Goal: Task Accomplishment & Management: Manage account settings

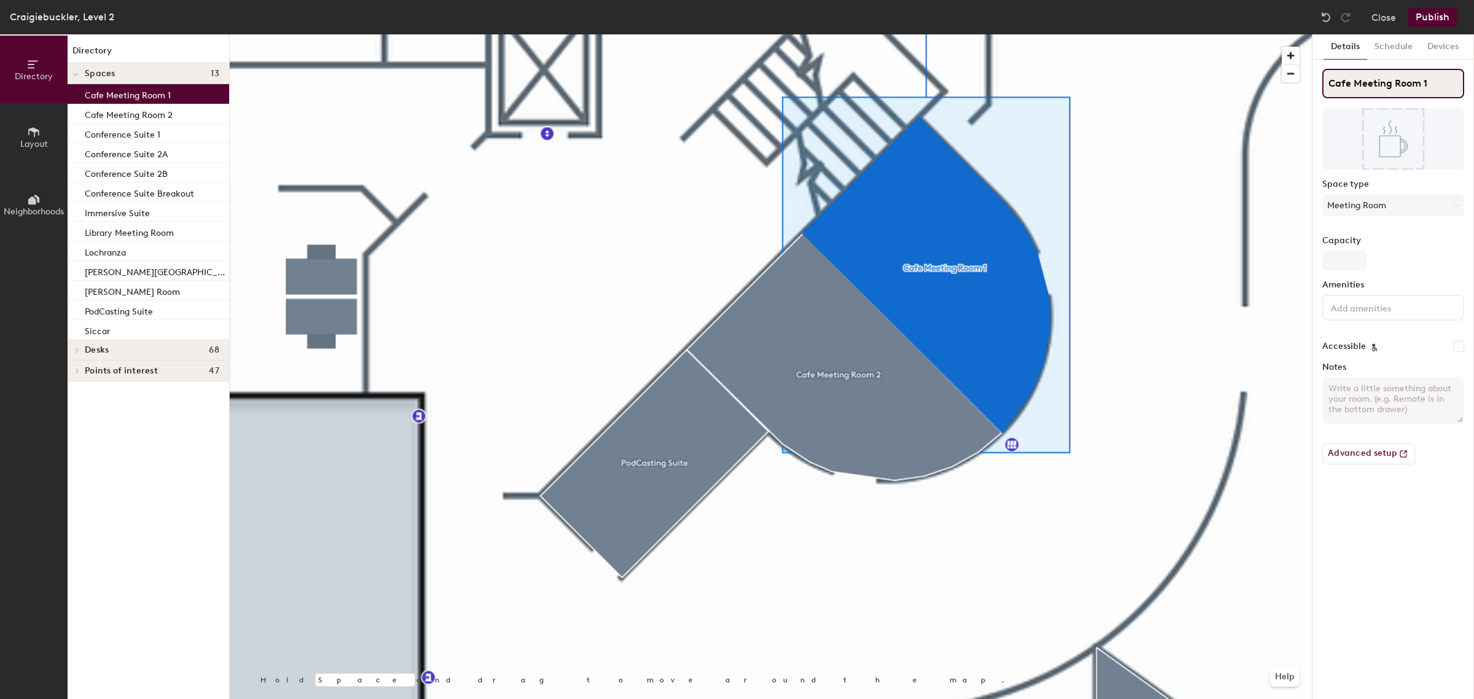
click at [1441, 79] on input "Cafe Meeting Room 1" at bounding box center [1393, 83] width 142 height 29
type input "Cafe Meeting Room 2"
click at [1385, 46] on button "Schedule" at bounding box center [1393, 46] width 53 height 25
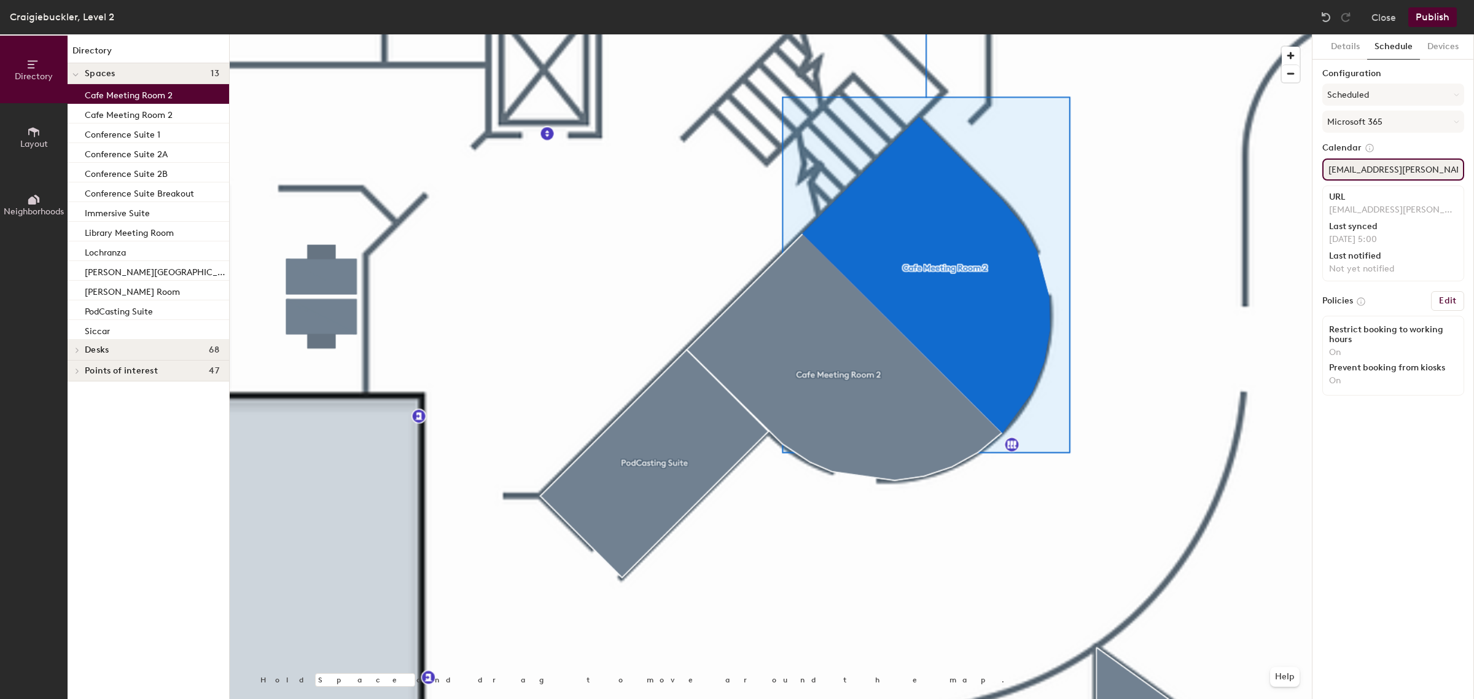
click at [1442, 174] on input "[EMAIL_ADDRESS][PERSON_NAME][DOMAIN_NAME]" at bounding box center [1393, 169] width 142 height 22
type input "[EMAIL_ADDRESS][PERSON_NAME][DOMAIN_NAME]"
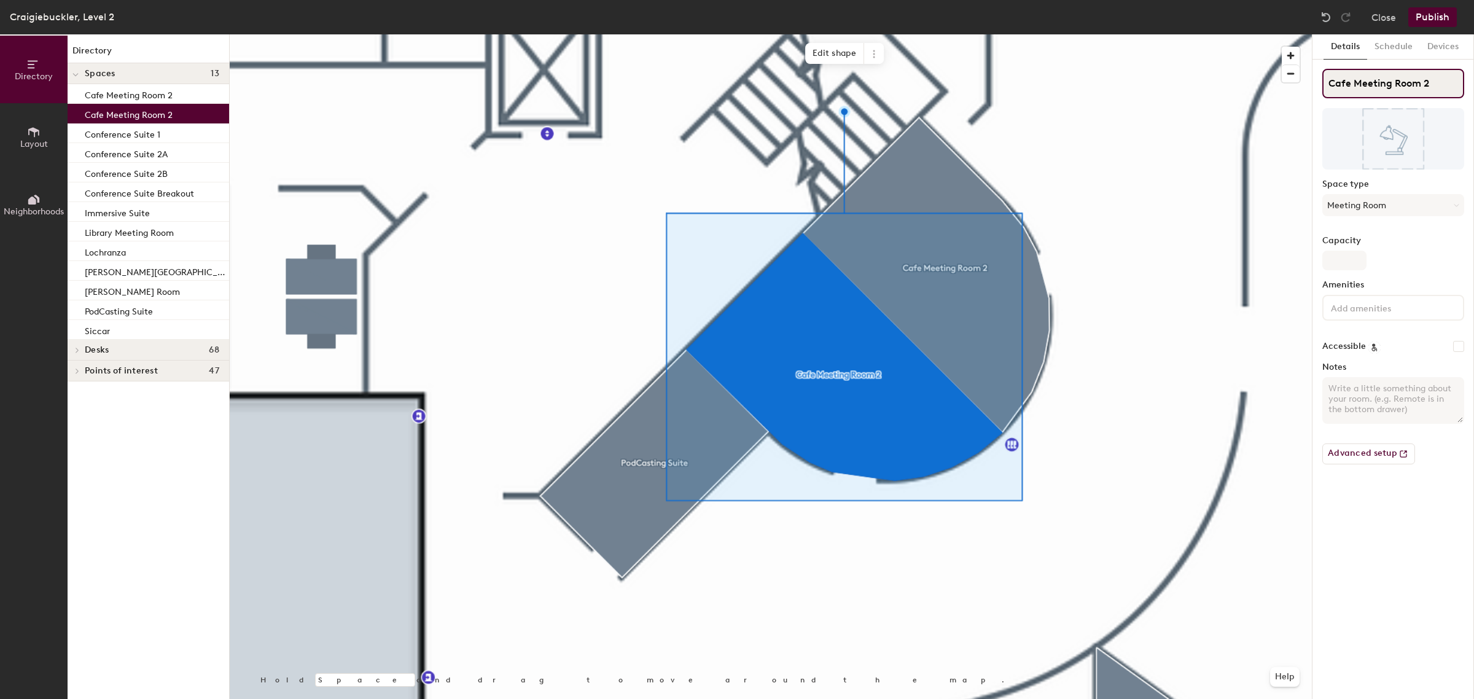
drag, startPoint x: 1430, startPoint y: 78, endPoint x: 1442, endPoint y: 77, distance: 12.3
click at [1432, 77] on input "Cafe Meeting Room 2" at bounding box center [1393, 83] width 142 height 29
type input "Cafe Meeting Room 1"
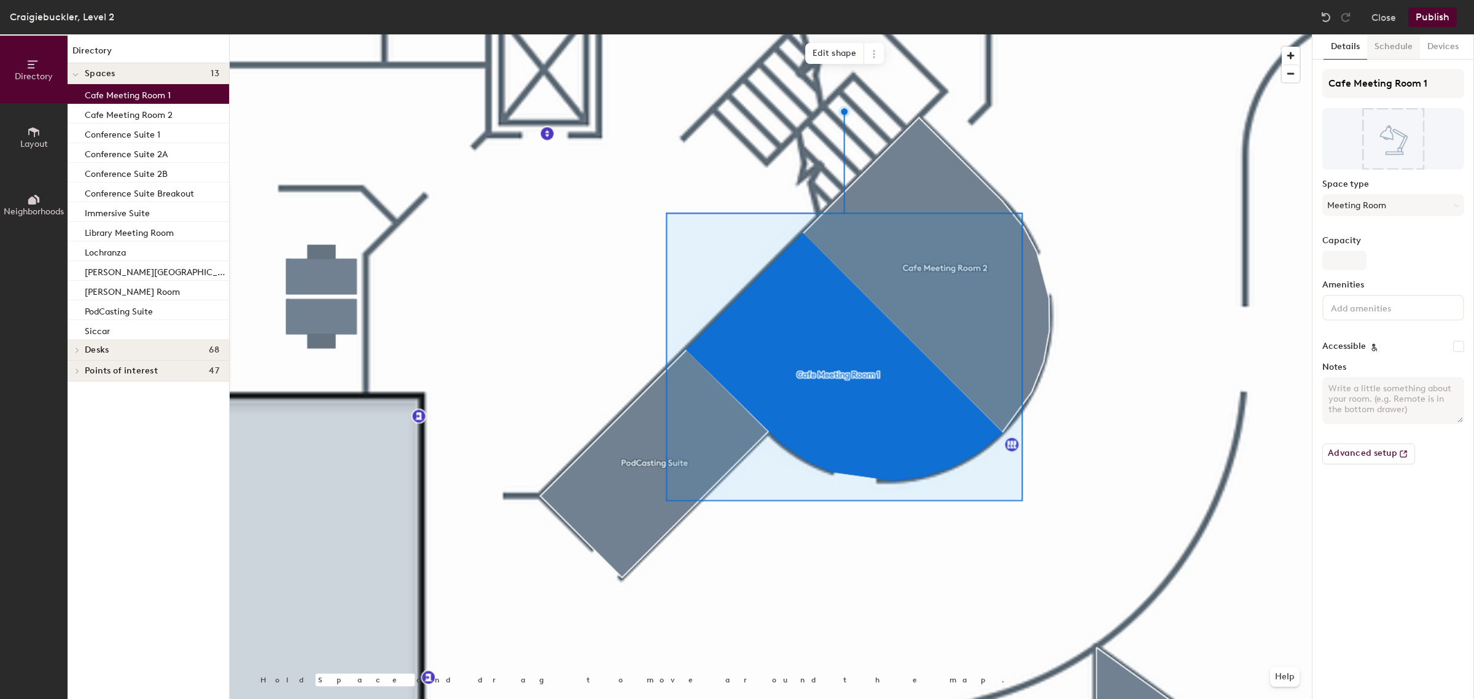
click at [1393, 47] on button "Schedule" at bounding box center [1393, 46] width 53 height 25
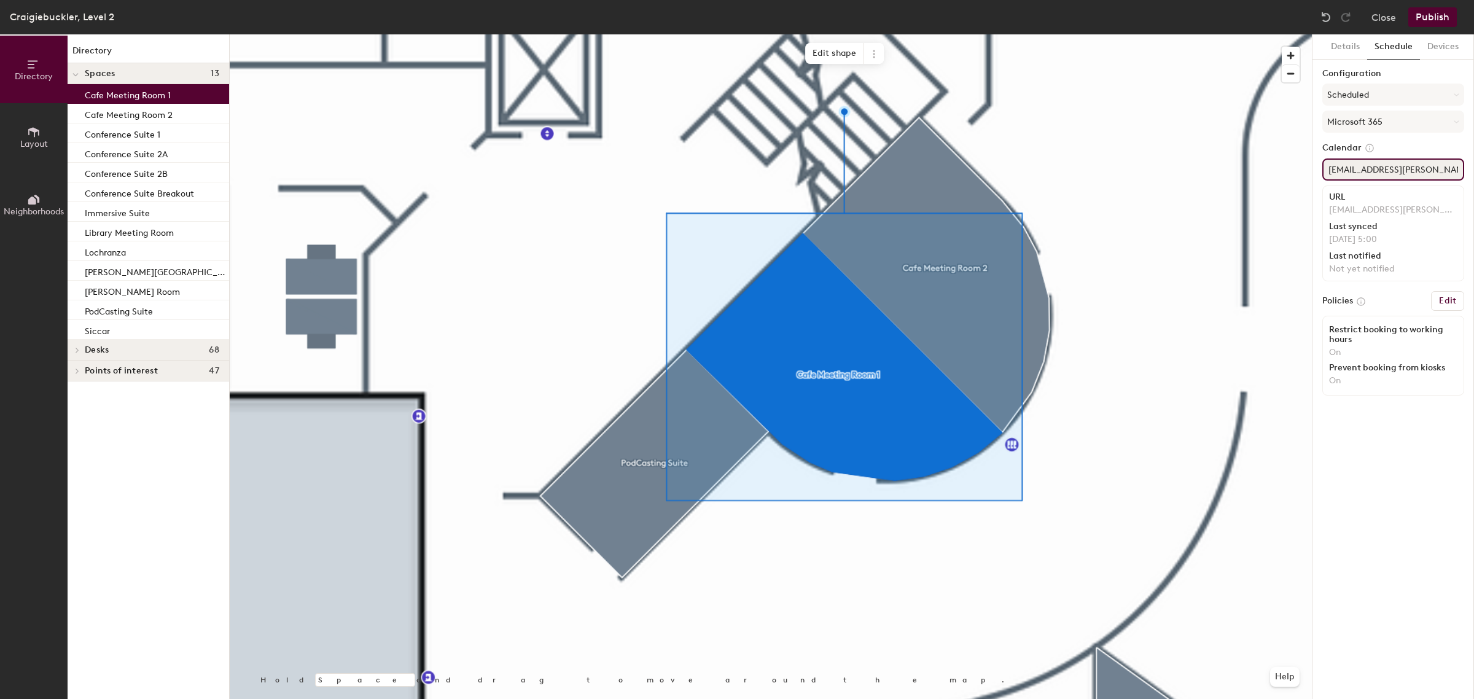
click at [1444, 166] on input "[EMAIL_ADDRESS][PERSON_NAME][DOMAIN_NAME]" at bounding box center [1393, 169] width 142 height 22
type input "[EMAIL_ADDRESS][PERSON_NAME][DOMAIN_NAME]"
click at [1397, 168] on input "[EMAIL_ADDRESS][PERSON_NAME][DOMAIN_NAME]" at bounding box center [1393, 169] width 142 height 22
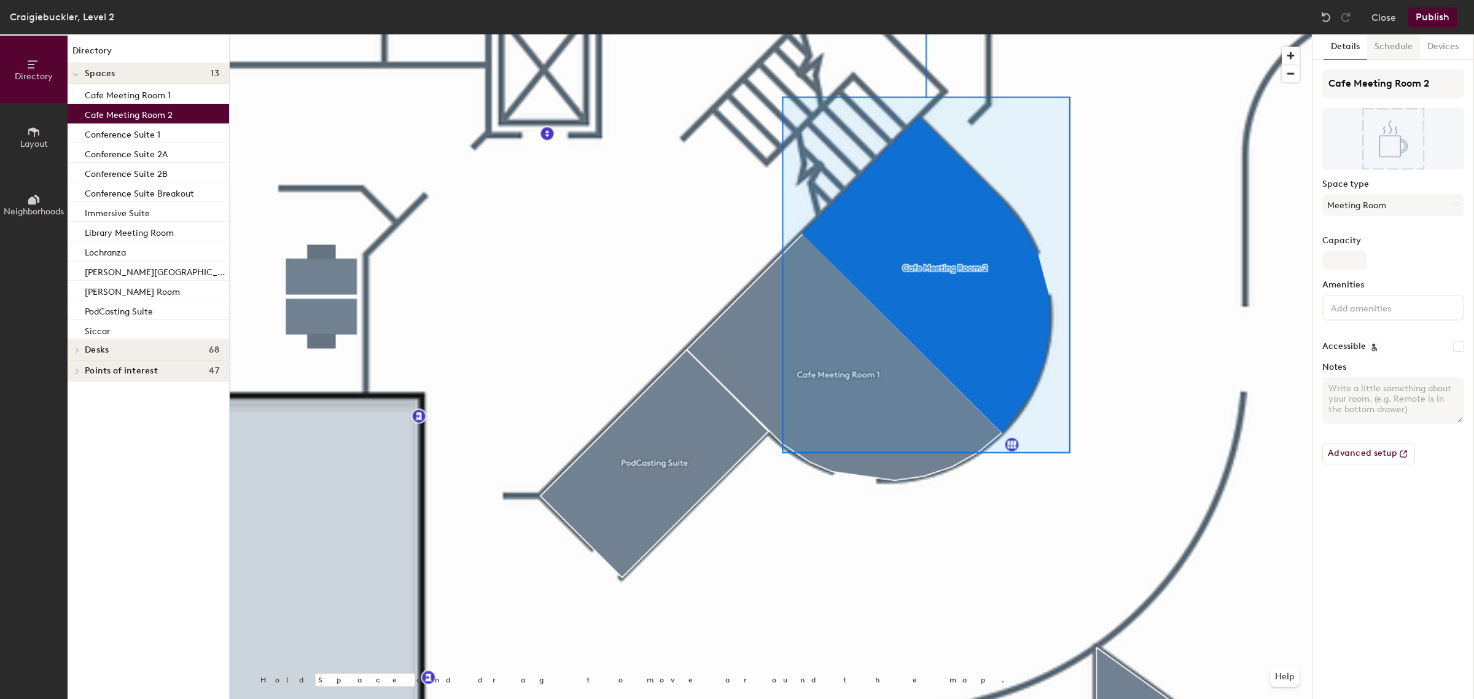
click at [1385, 51] on button "Schedule" at bounding box center [1393, 46] width 53 height 25
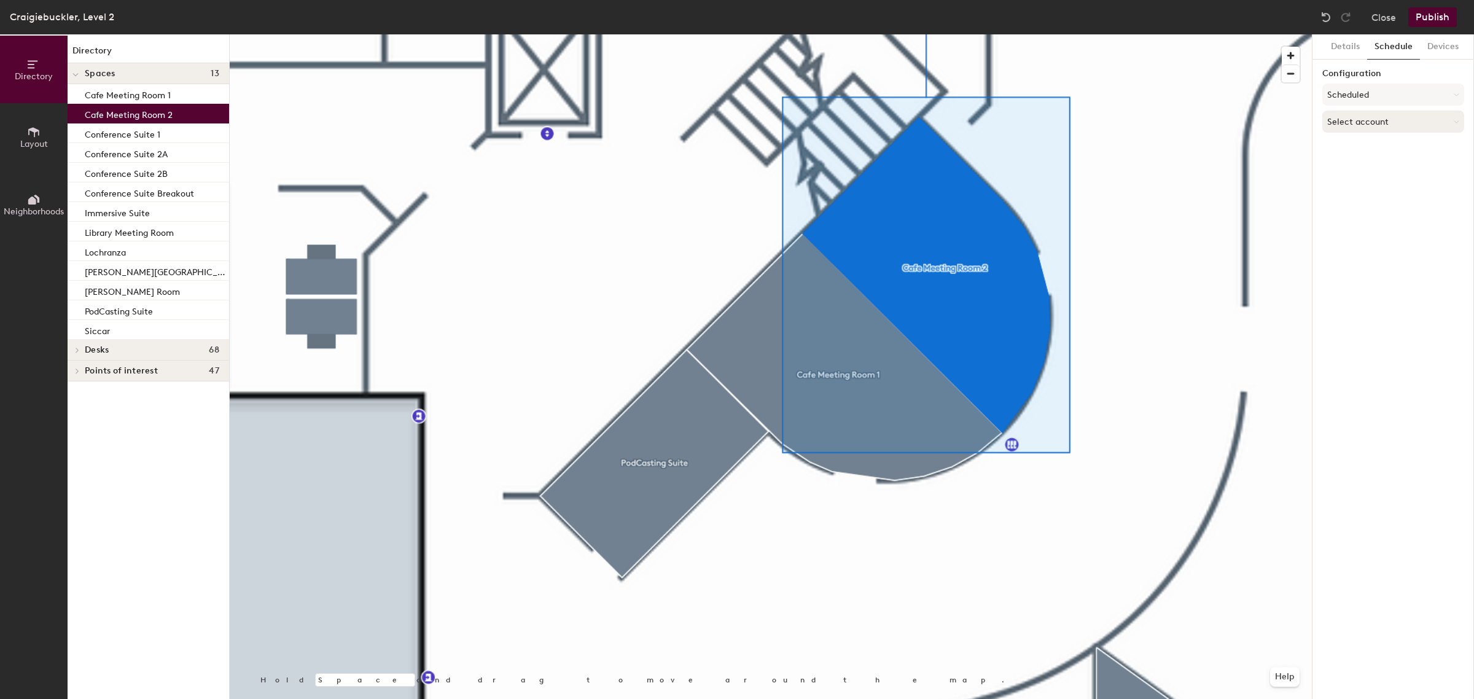
click at [1376, 120] on button "Select account" at bounding box center [1393, 122] width 142 height 22
click at [1372, 172] on div "Microsoft 365" at bounding box center [1393, 171] width 141 height 18
click at [1349, 45] on button "Details" at bounding box center [1345, 46] width 44 height 25
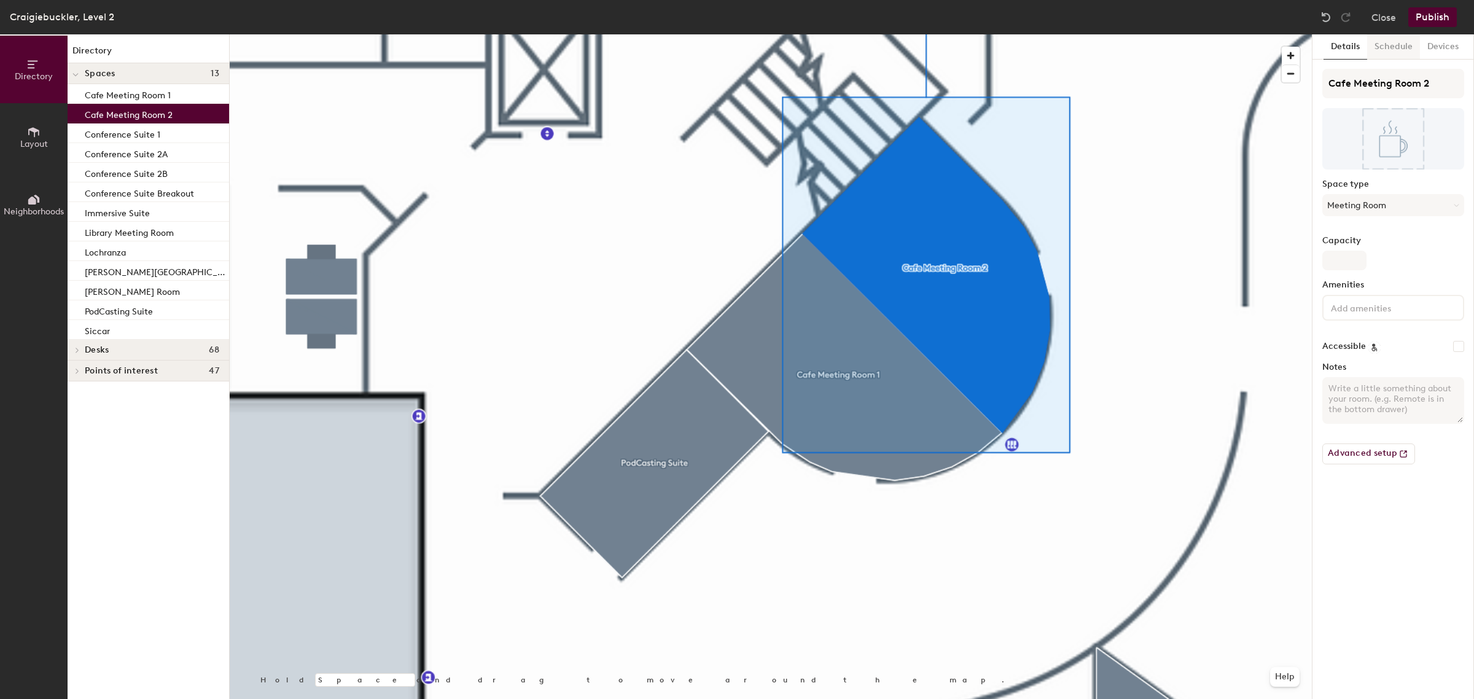
click at [1403, 44] on button "Schedule" at bounding box center [1393, 46] width 53 height 25
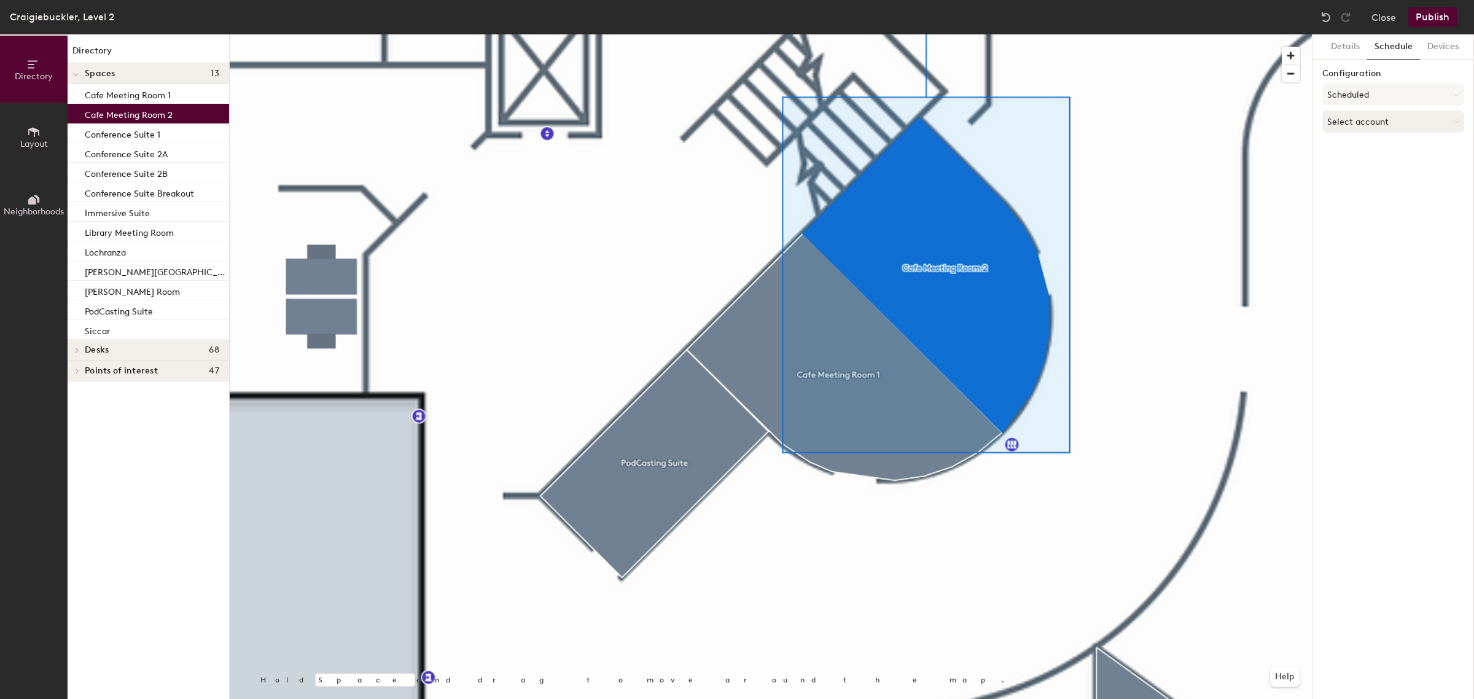
click at [1379, 120] on button "Select account" at bounding box center [1393, 122] width 142 height 22
click at [1360, 170] on div "Microsoft 365" at bounding box center [1393, 171] width 141 height 18
click at [1360, 170] on input at bounding box center [1393, 169] width 142 height 22
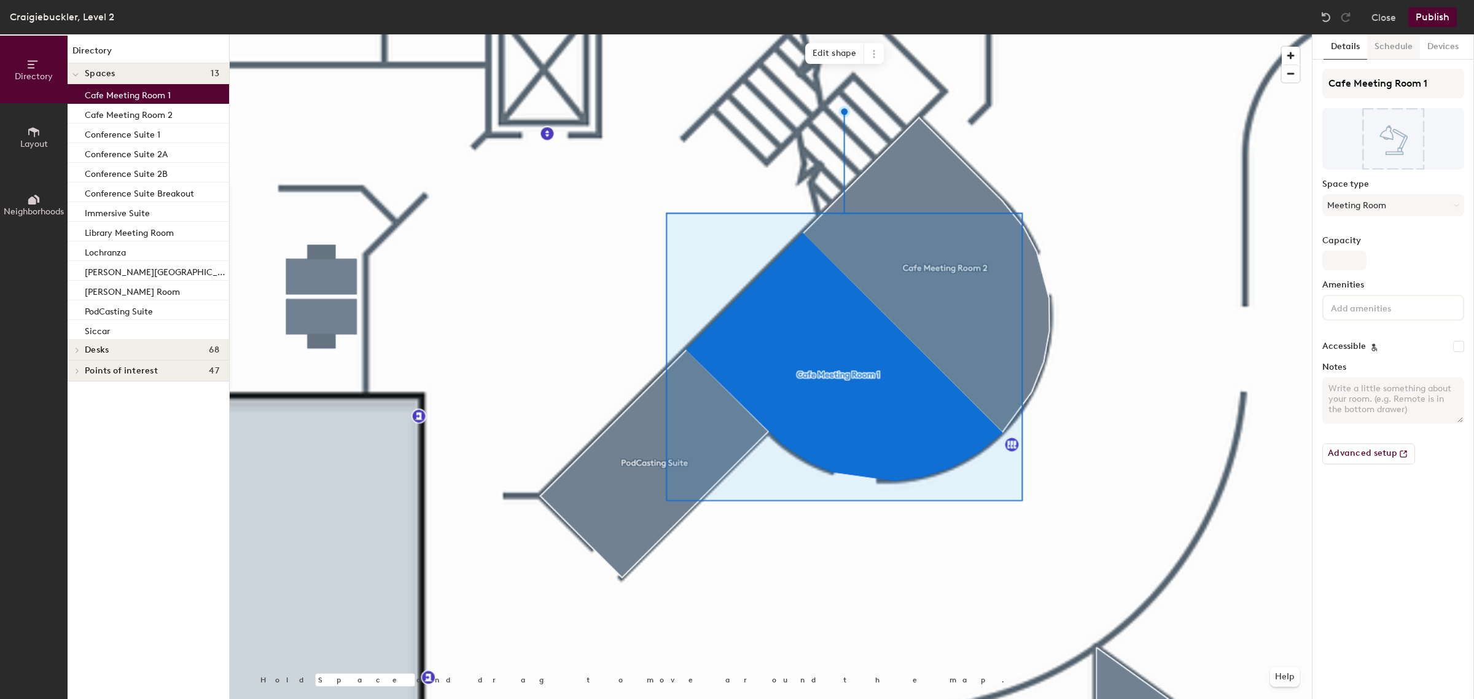
click at [1399, 46] on button "Schedule" at bounding box center [1393, 46] width 53 height 25
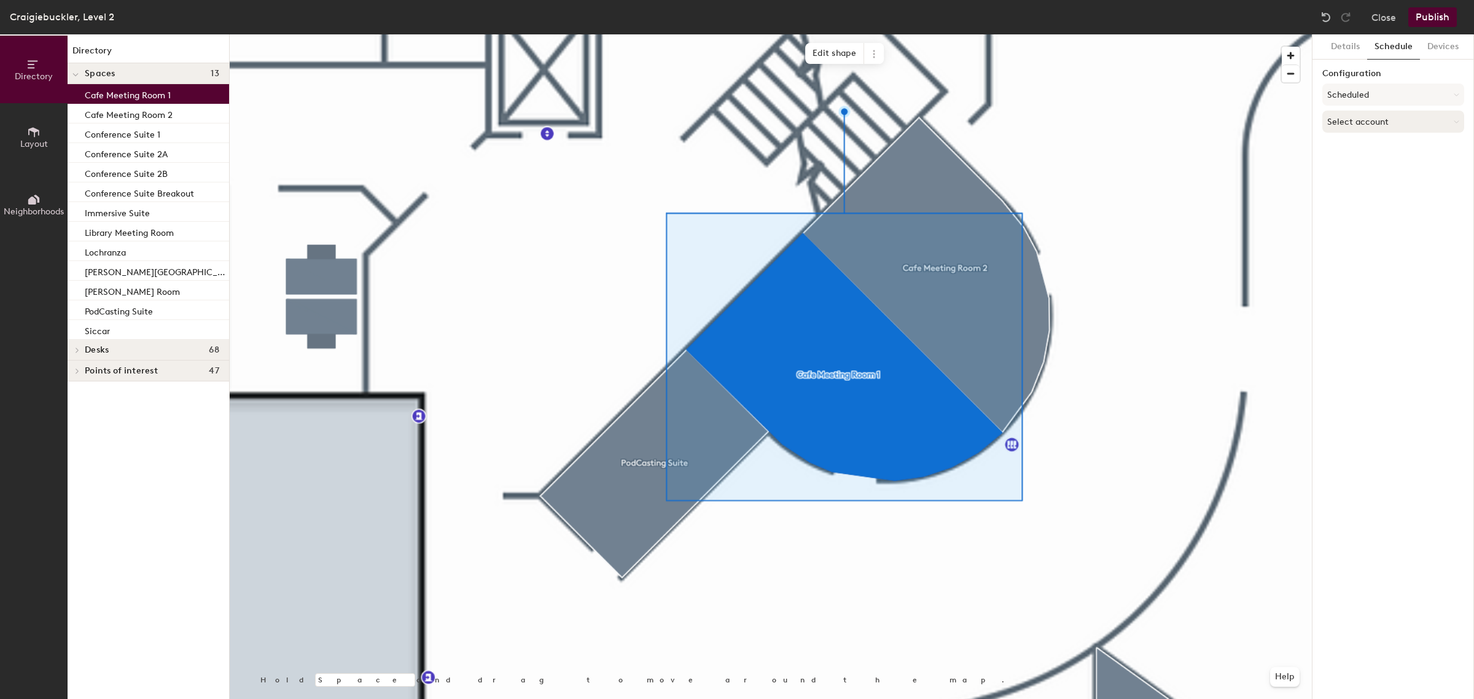
click at [1365, 115] on button "Select account" at bounding box center [1393, 122] width 142 height 22
click at [1371, 167] on div "Microsoft 365" at bounding box center [1393, 171] width 141 height 18
click at [1371, 167] on input at bounding box center [1393, 169] width 142 height 22
paste input "AberdeenCafeMeetingRoom1"
click at [1454, 166] on input "AberdeenCafeMeetingRoom1" at bounding box center [1393, 169] width 142 height 22
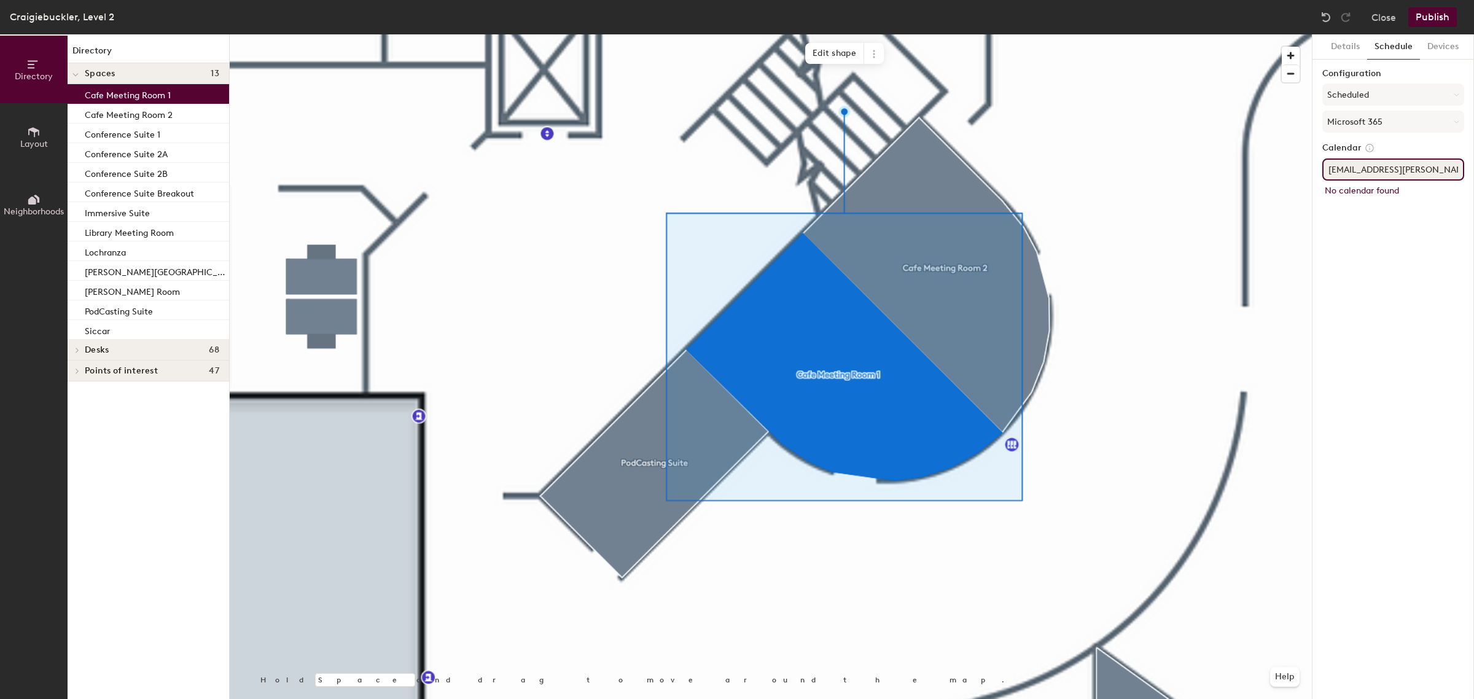
click at [1365, 173] on input "[EMAIL_ADDRESS][PERSON_NAME][DOMAIN_NAME]" at bounding box center [1393, 169] width 142 height 22
type input "[EMAIL_ADDRESS][PERSON_NAME][DOMAIN_NAME]"
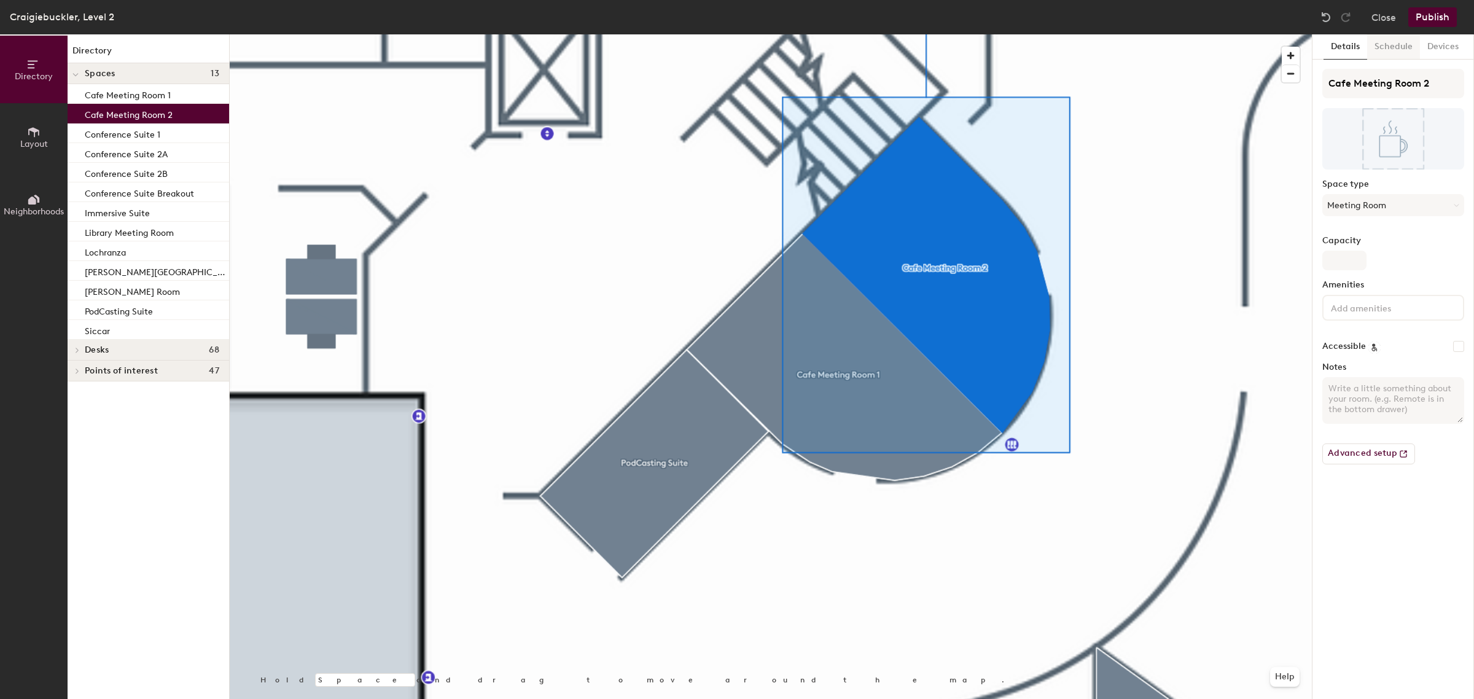
click at [1392, 44] on button "Schedule" at bounding box center [1393, 46] width 53 height 25
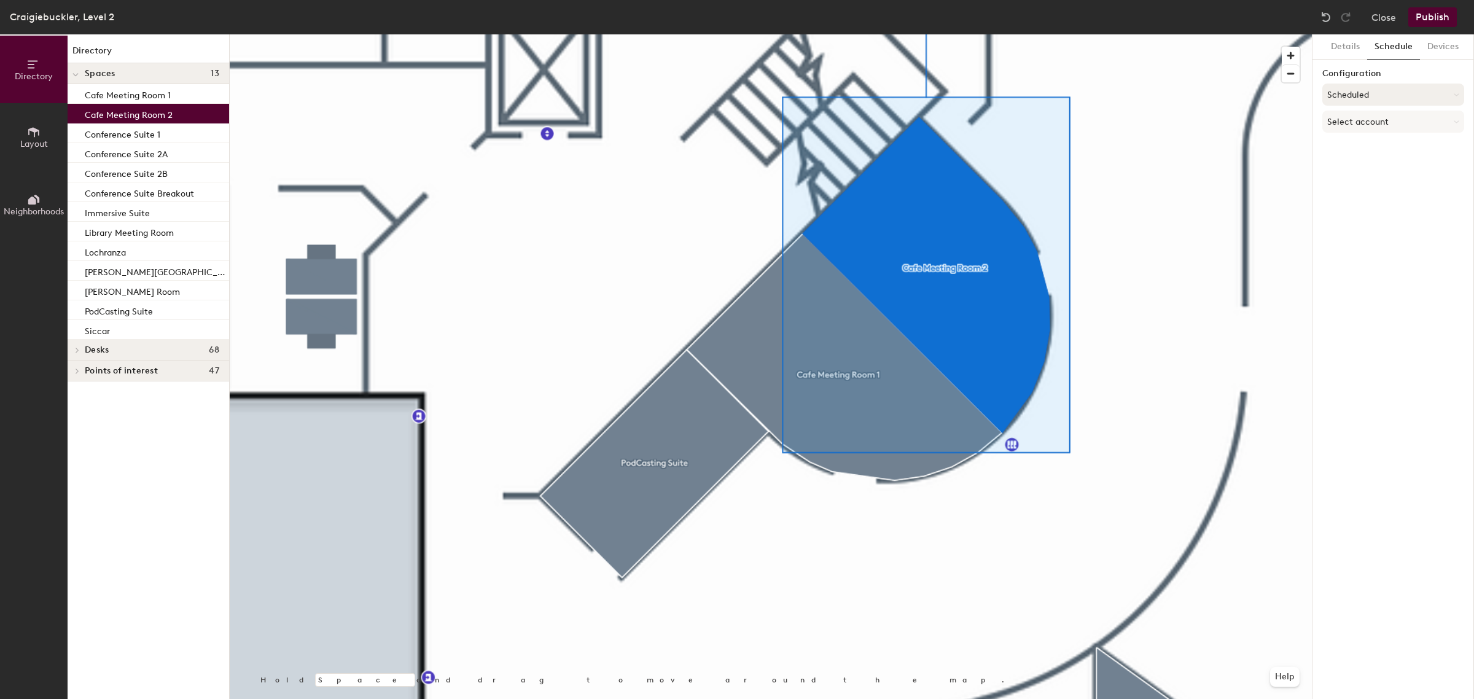
click at [1354, 96] on button "Scheduled" at bounding box center [1393, 95] width 142 height 22
click at [1358, 121] on div "On-demand" at bounding box center [1393, 125] width 141 height 18
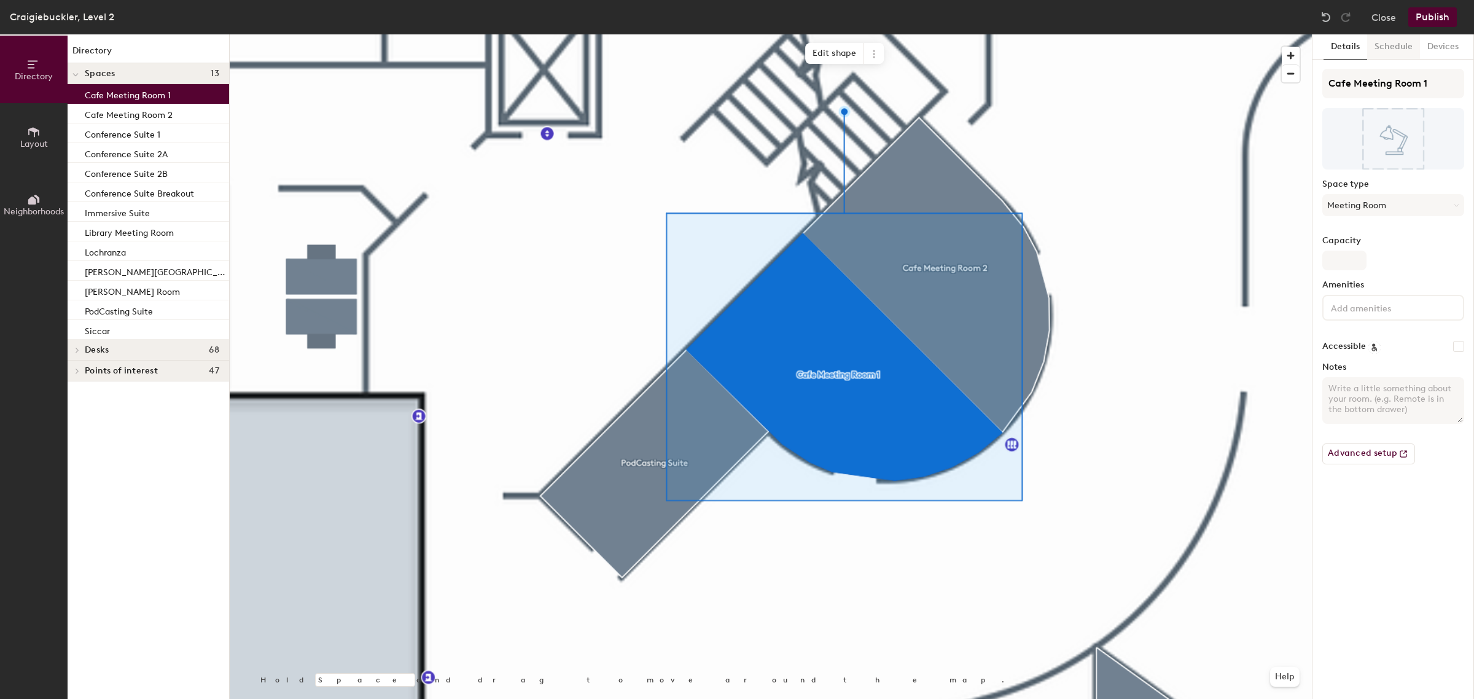
click at [1387, 47] on button "Schedule" at bounding box center [1393, 46] width 53 height 25
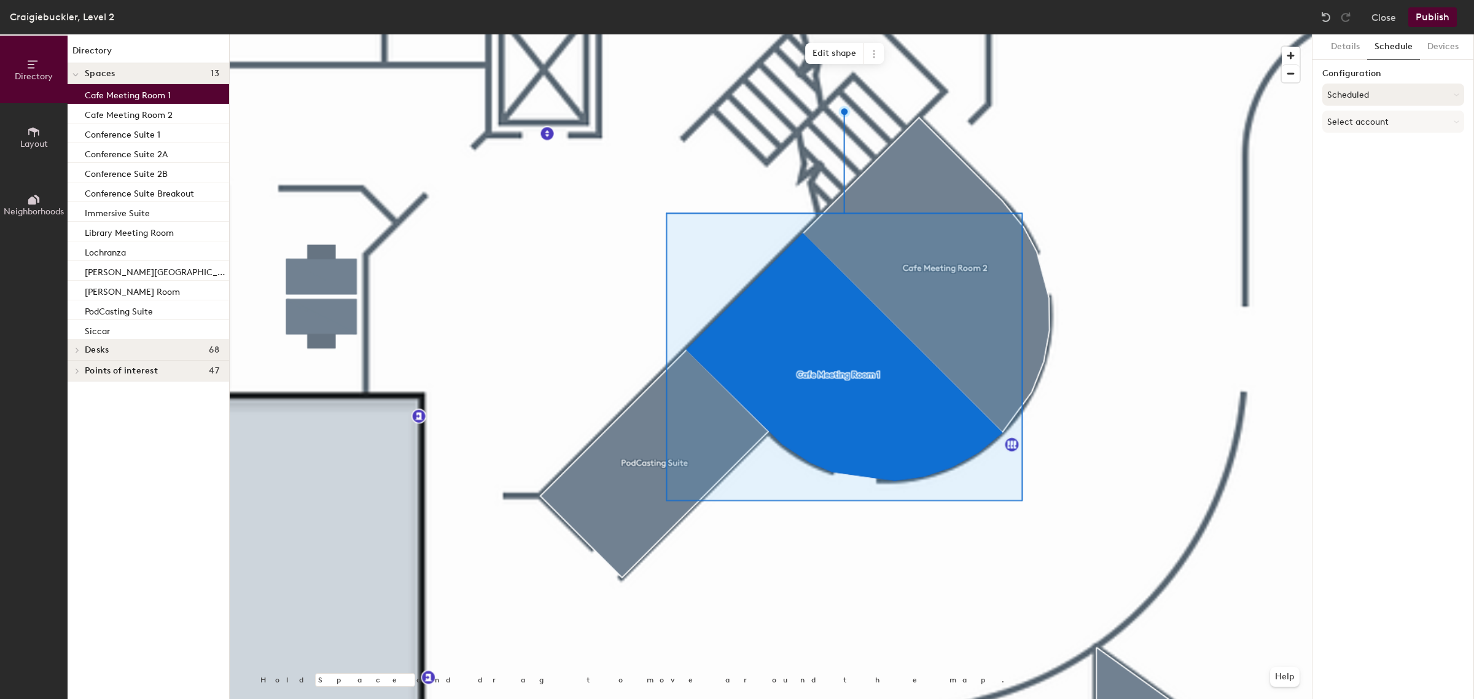
click at [1367, 90] on button "Scheduled" at bounding box center [1393, 95] width 142 height 22
click at [1363, 126] on div "On-demand" at bounding box center [1393, 125] width 141 height 18
click at [1432, 18] on button "Publish" at bounding box center [1432, 17] width 49 height 20
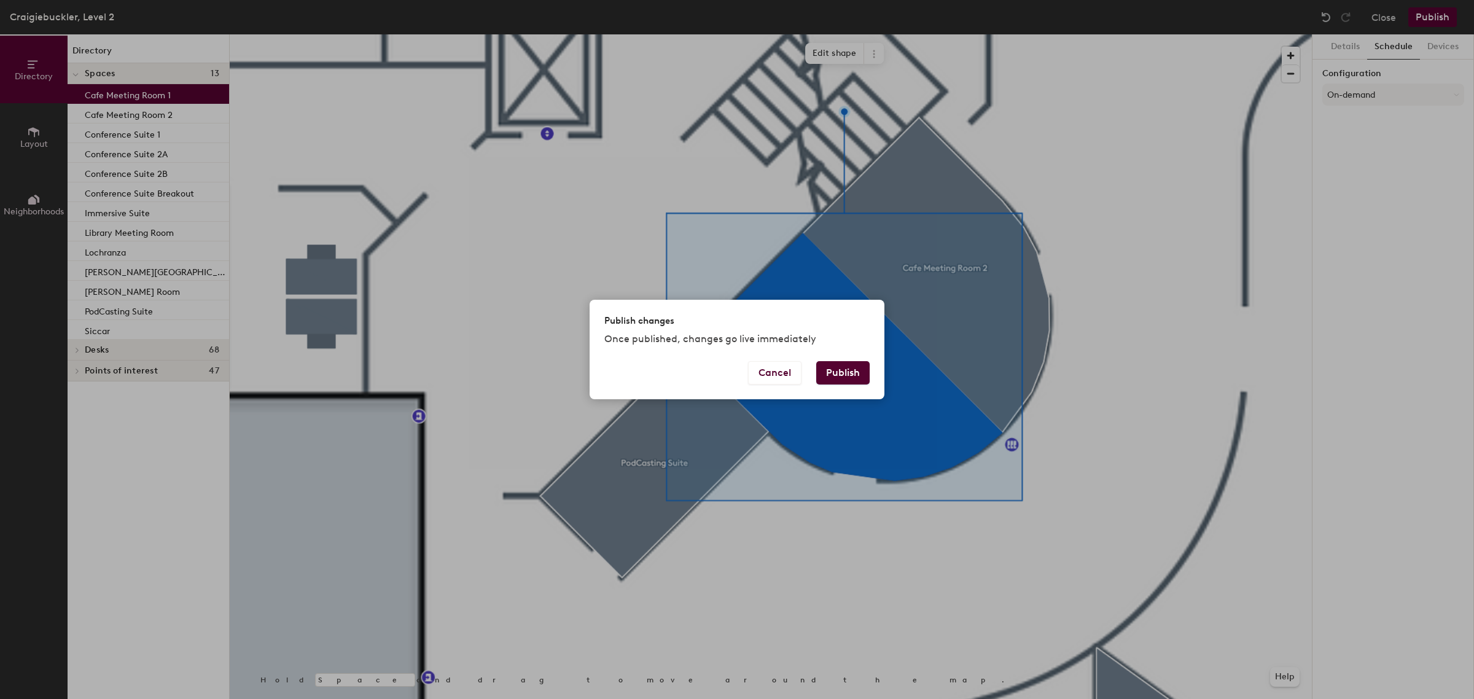
click at [826, 370] on button "Publish" at bounding box center [842, 372] width 53 height 23
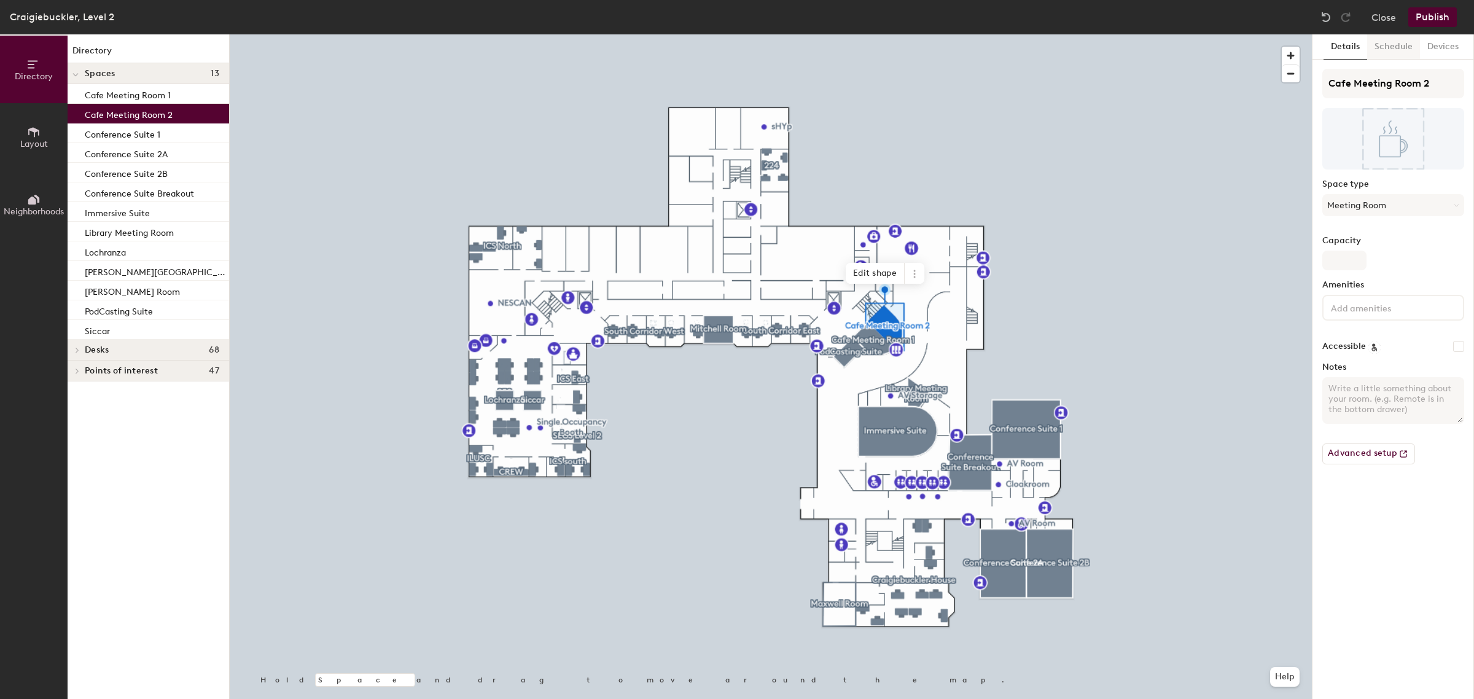
click at [1387, 50] on button "Schedule" at bounding box center [1393, 46] width 53 height 25
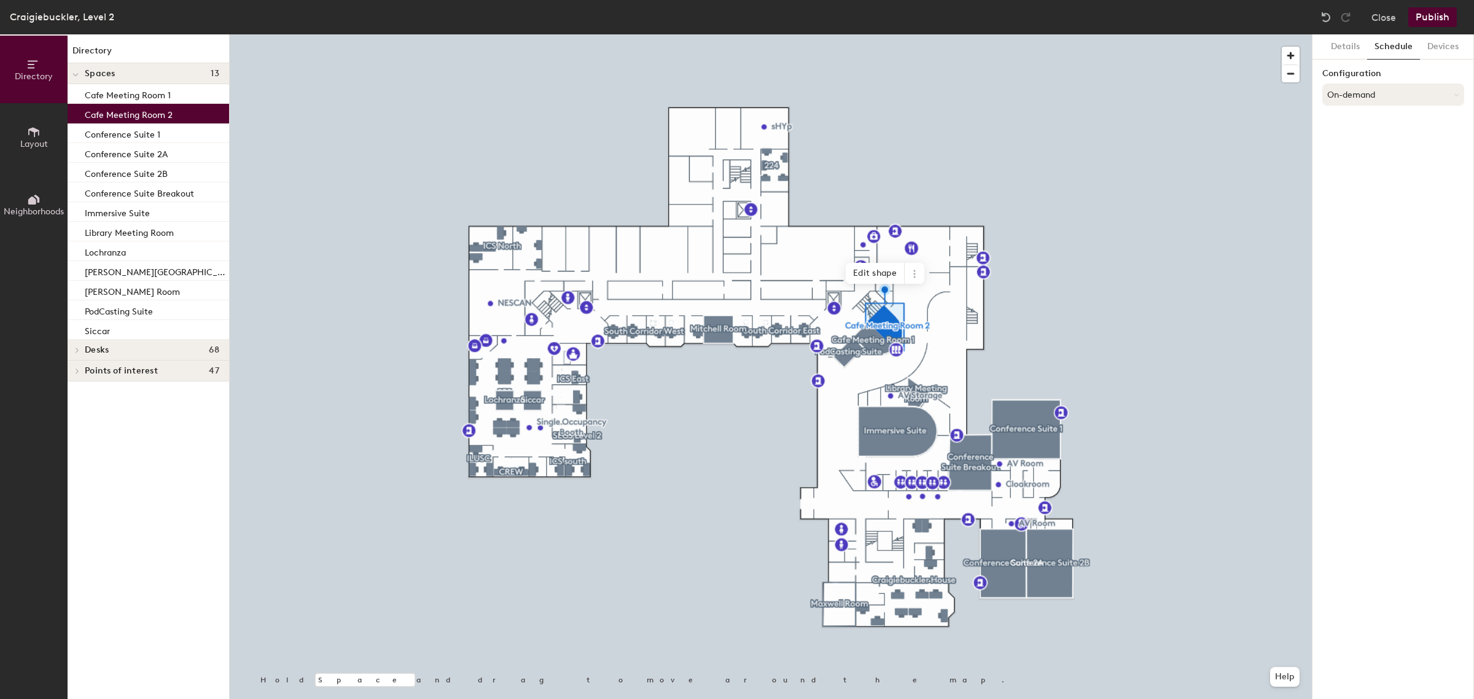
click at [1371, 90] on button "On-demand" at bounding box center [1393, 95] width 142 height 22
click at [1367, 146] on div "Scheduled" at bounding box center [1393, 143] width 141 height 18
click at [1371, 125] on button "Select account" at bounding box center [1393, 122] width 142 height 22
click at [1373, 169] on div "Microsoft 365" at bounding box center [1393, 171] width 141 height 18
click at [1373, 167] on input at bounding box center [1393, 169] width 142 height 22
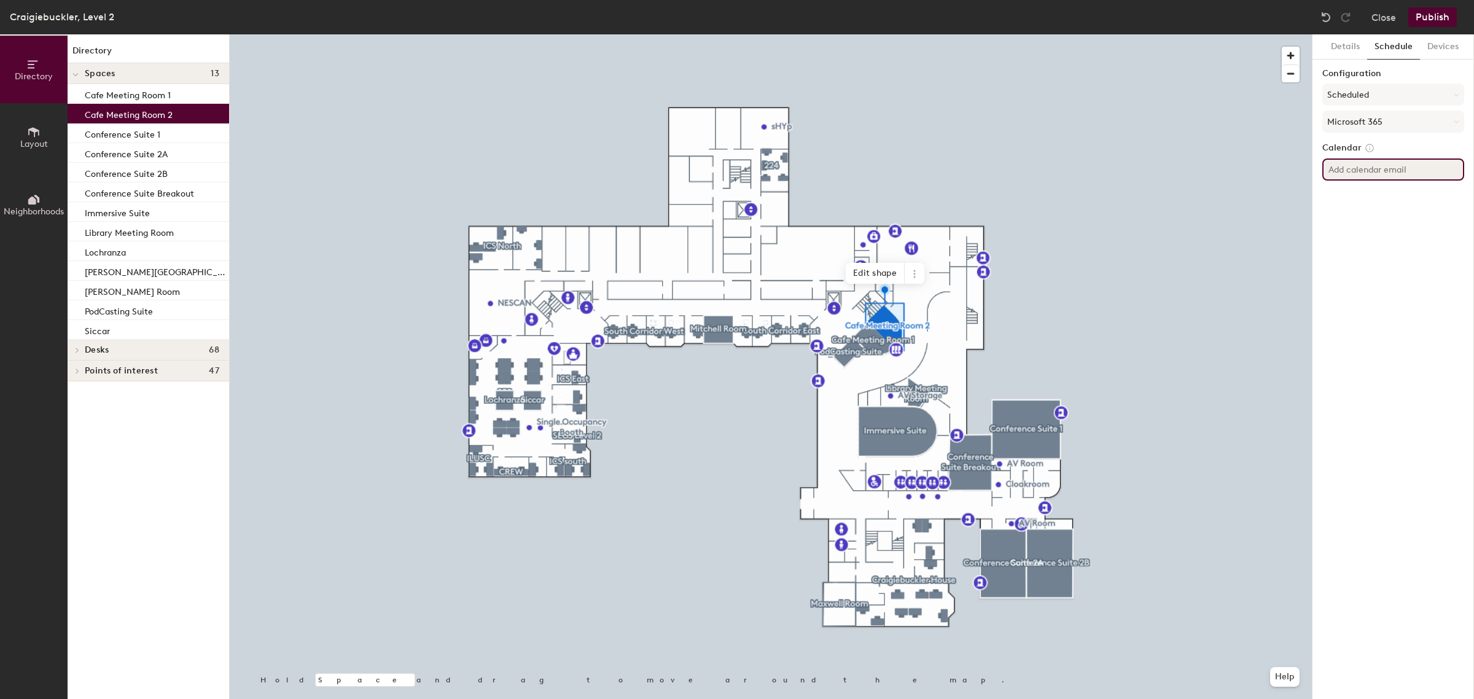
paste input "AberdeenCafeMeetingRoom1"
type input "[EMAIL_ADDRESS][PERSON_NAME][DOMAIN_NAME]"
click at [1327, 174] on input "[EMAIL_ADDRESS][PERSON_NAME][DOMAIN_NAME]" at bounding box center [1393, 169] width 142 height 22
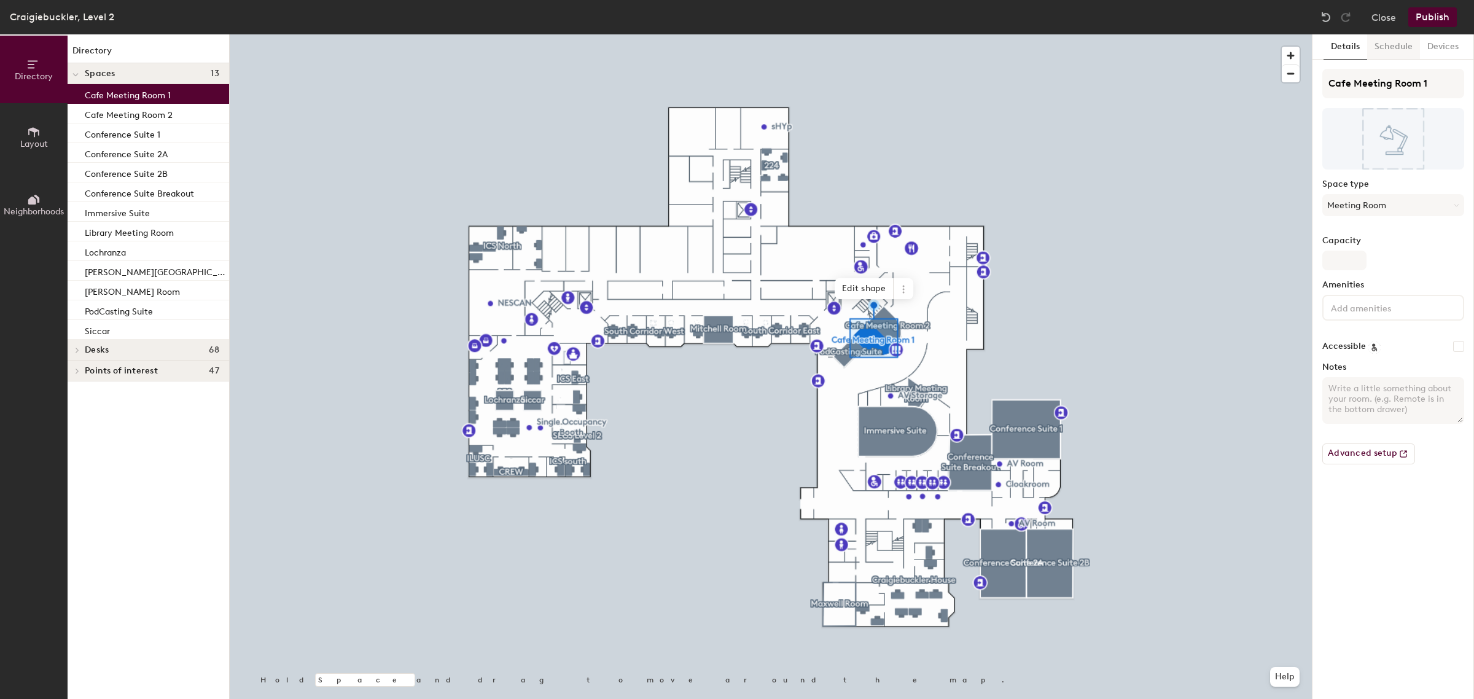
click at [1395, 41] on button "Schedule" at bounding box center [1393, 46] width 53 height 25
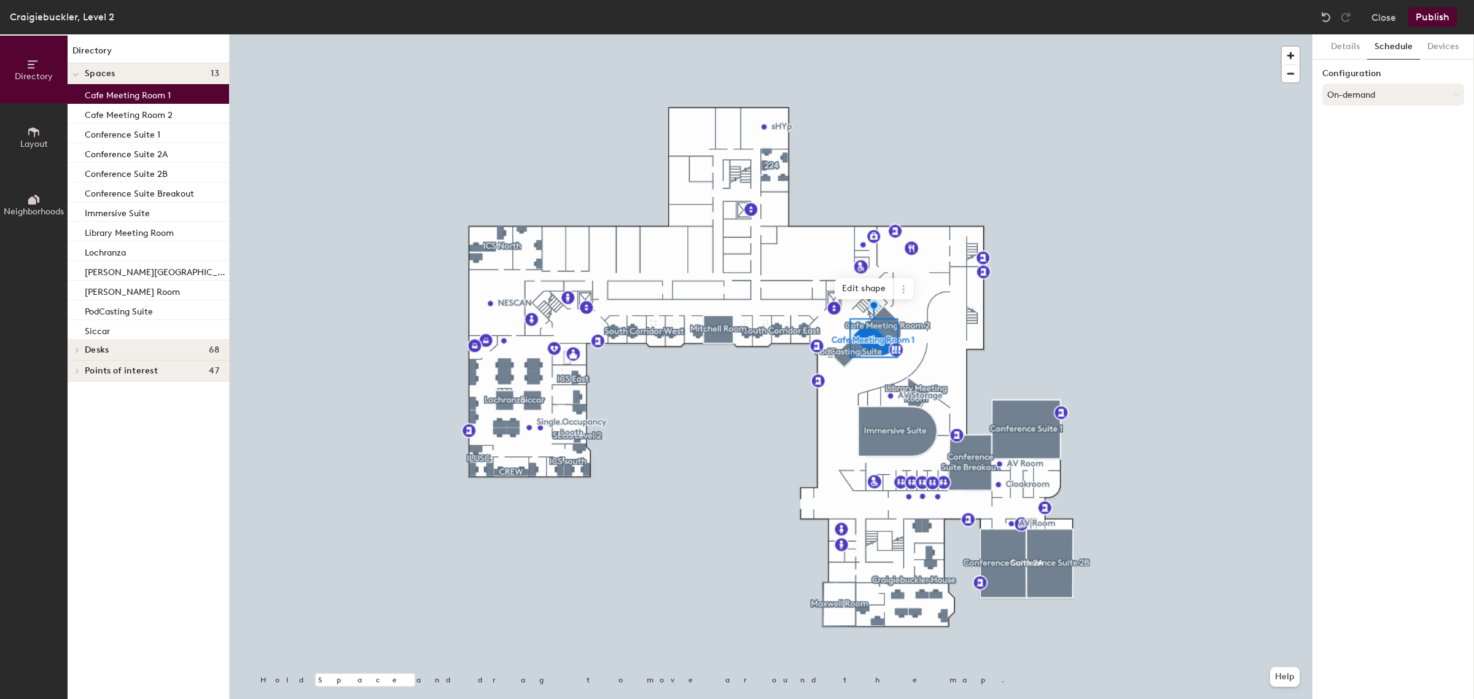
click at [1386, 91] on button "On-demand" at bounding box center [1393, 95] width 142 height 22
click at [1359, 143] on div "Scheduled" at bounding box center [1393, 143] width 141 height 18
click at [1365, 126] on button "Select account" at bounding box center [1393, 122] width 142 height 22
click at [1371, 165] on div "Microsoft 365" at bounding box center [1393, 171] width 141 height 18
click at [1371, 165] on input at bounding box center [1393, 169] width 142 height 22
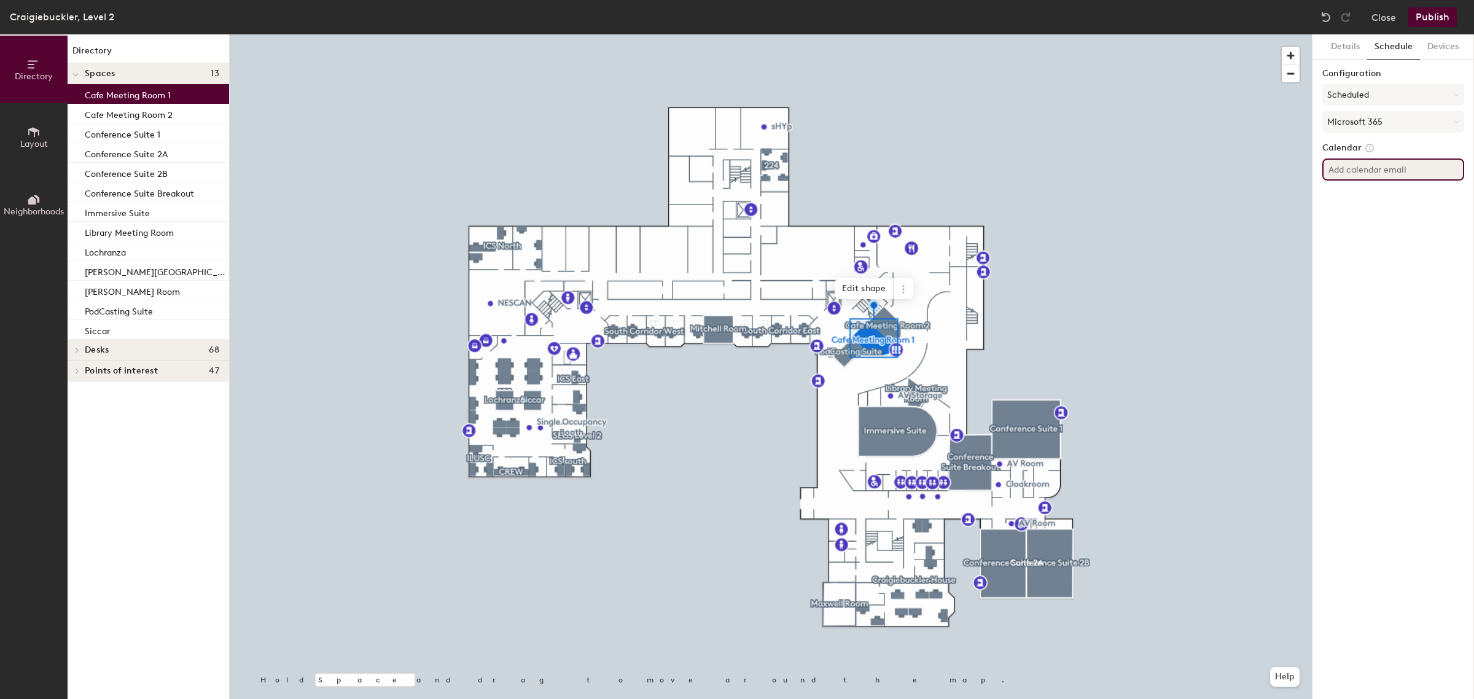
paste input "[EMAIL_ADDRESS][PERSON_NAME][DOMAIN_NAME]"
type input "[EMAIL_ADDRESS][PERSON_NAME][DOMAIN_NAME]"
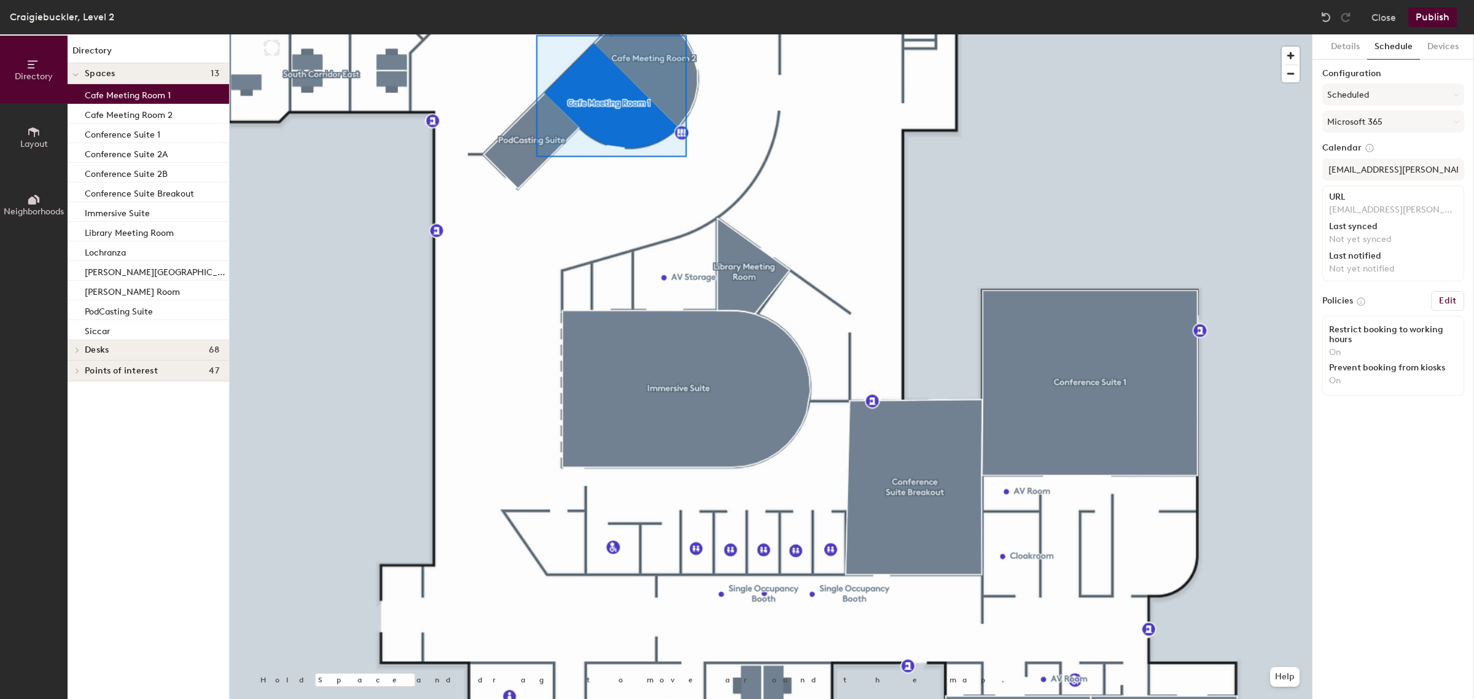
click at [686, 34] on div at bounding box center [771, 34] width 1082 height 0
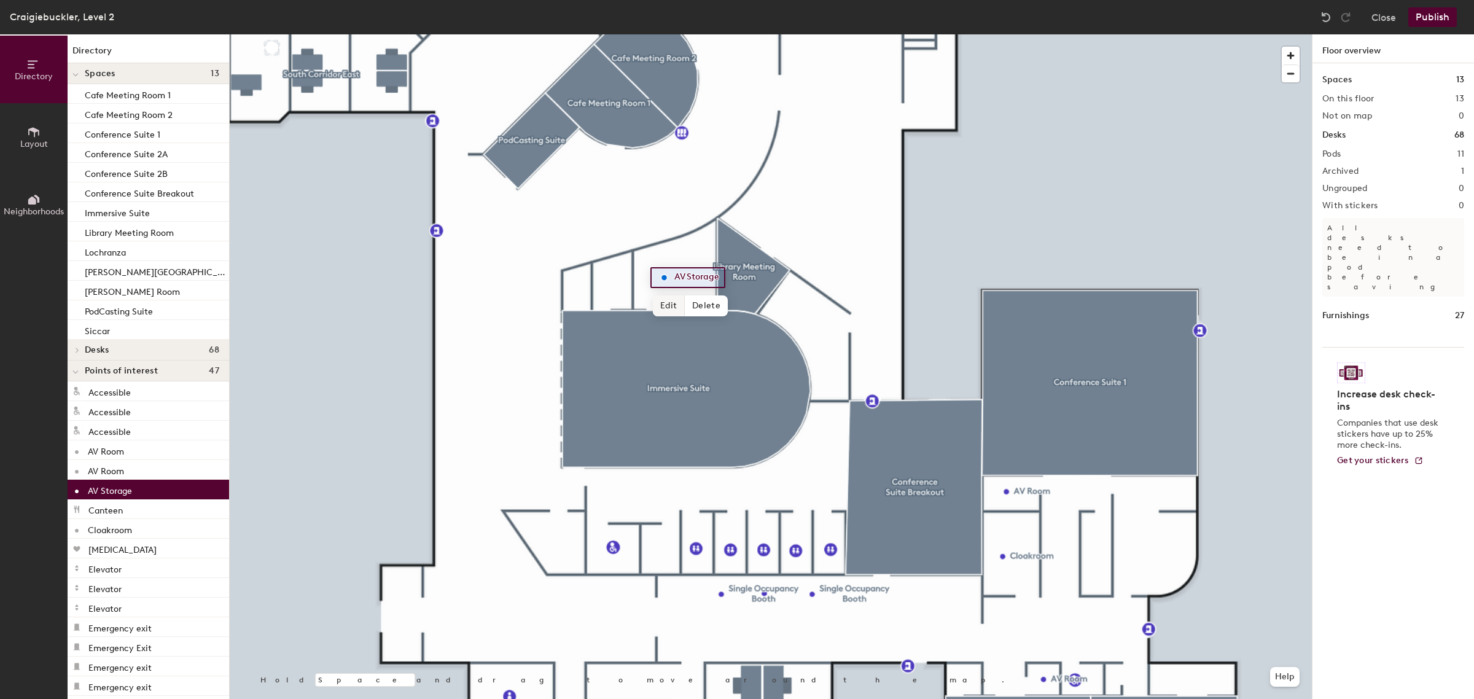
click at [670, 306] on span "Edit" at bounding box center [669, 305] width 32 height 21
type input "VR Storage"
click at [37, 139] on span "Layout" at bounding box center [34, 144] width 28 height 10
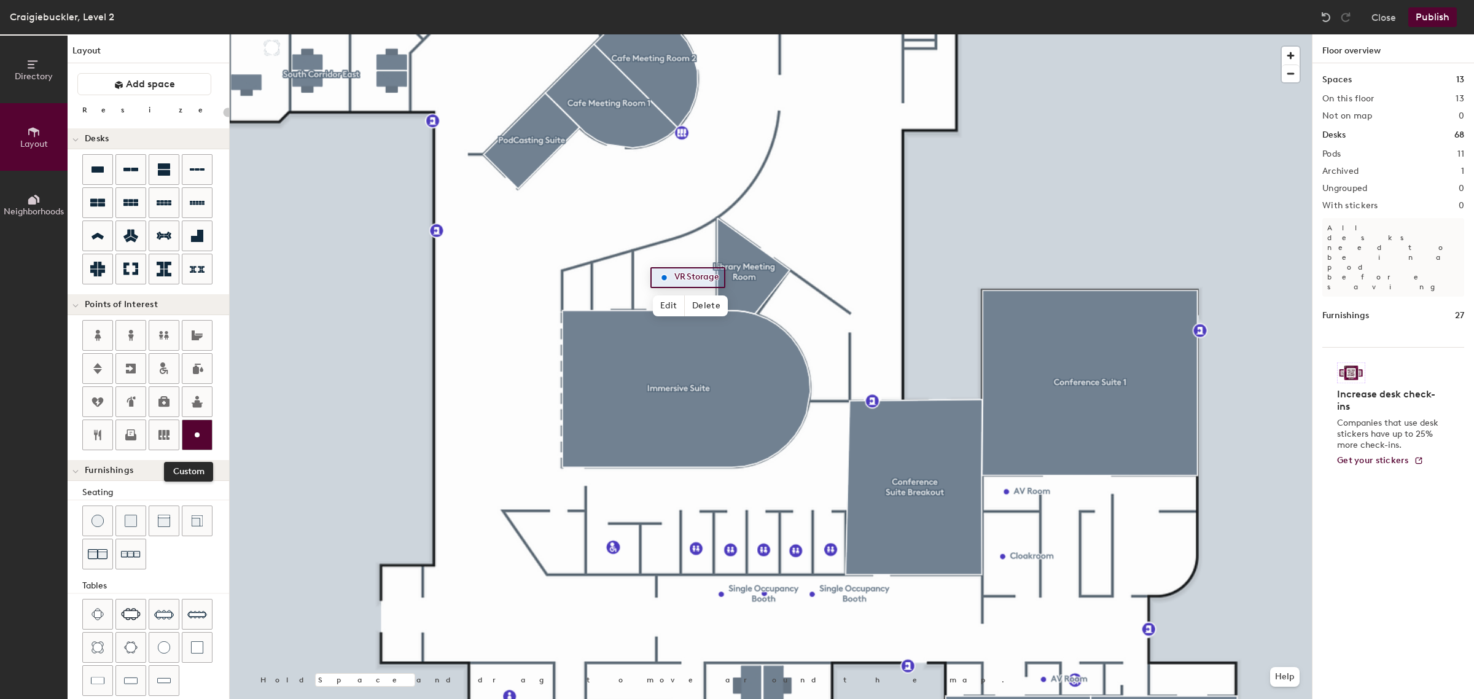
click at [198, 442] on icon at bounding box center [197, 434] width 15 height 15
type input "20"
type input "AV Room"
click at [616, 312] on span "Done" at bounding box center [619, 308] width 36 height 21
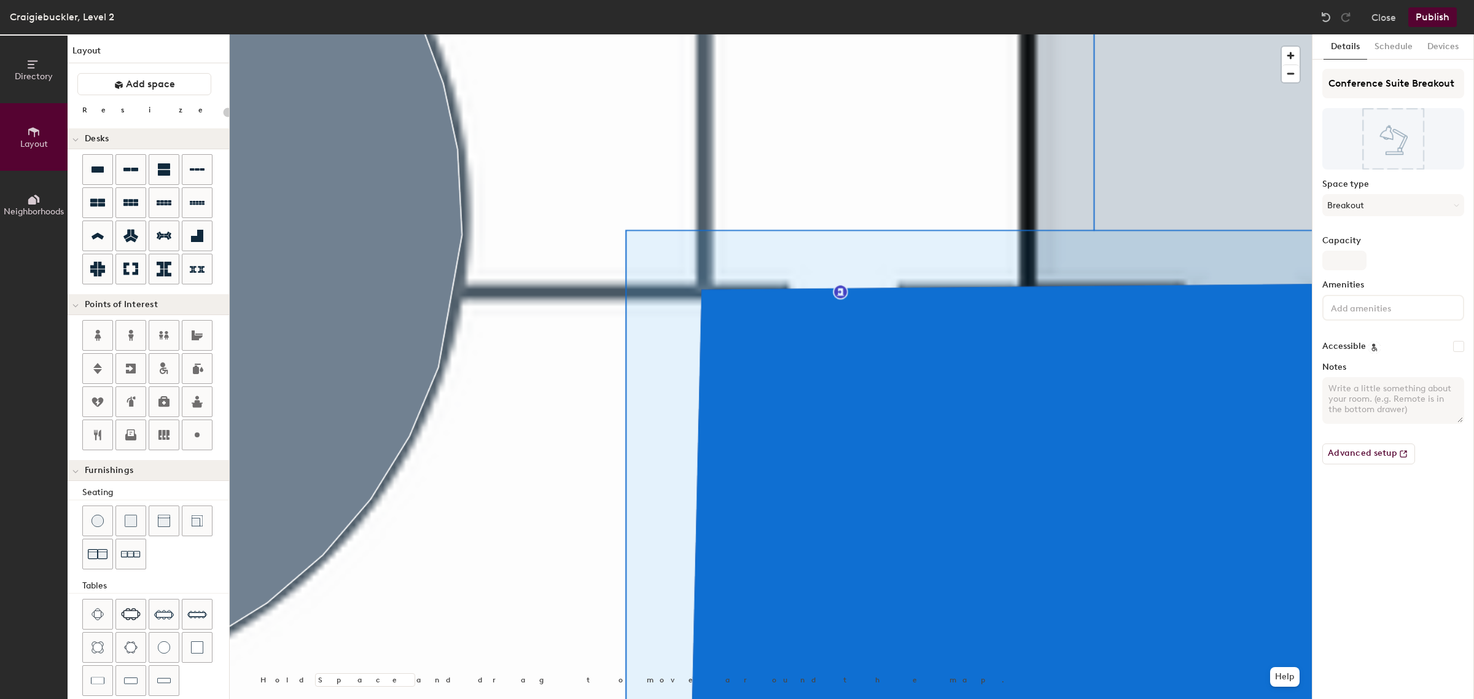
click at [1436, 13] on button "Publish" at bounding box center [1432, 17] width 49 height 20
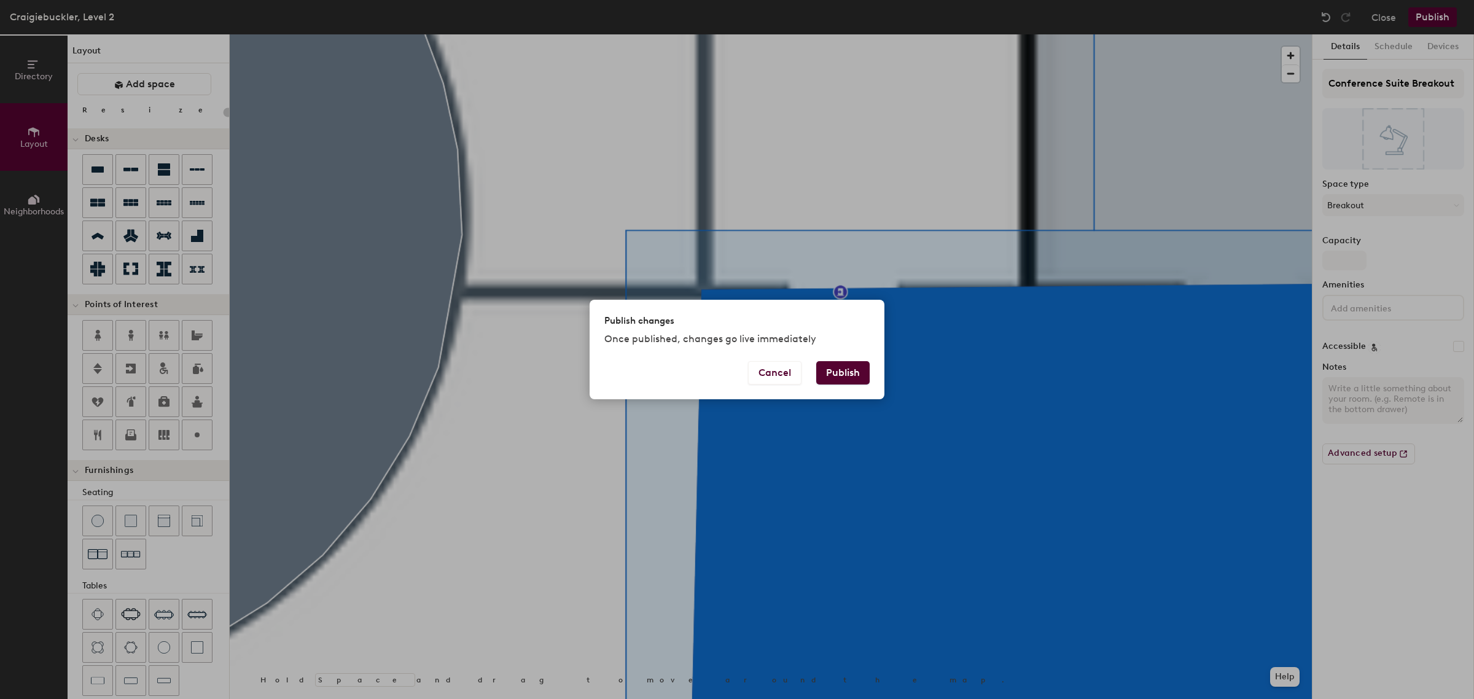
click at [838, 372] on button "Publish" at bounding box center [842, 372] width 53 height 23
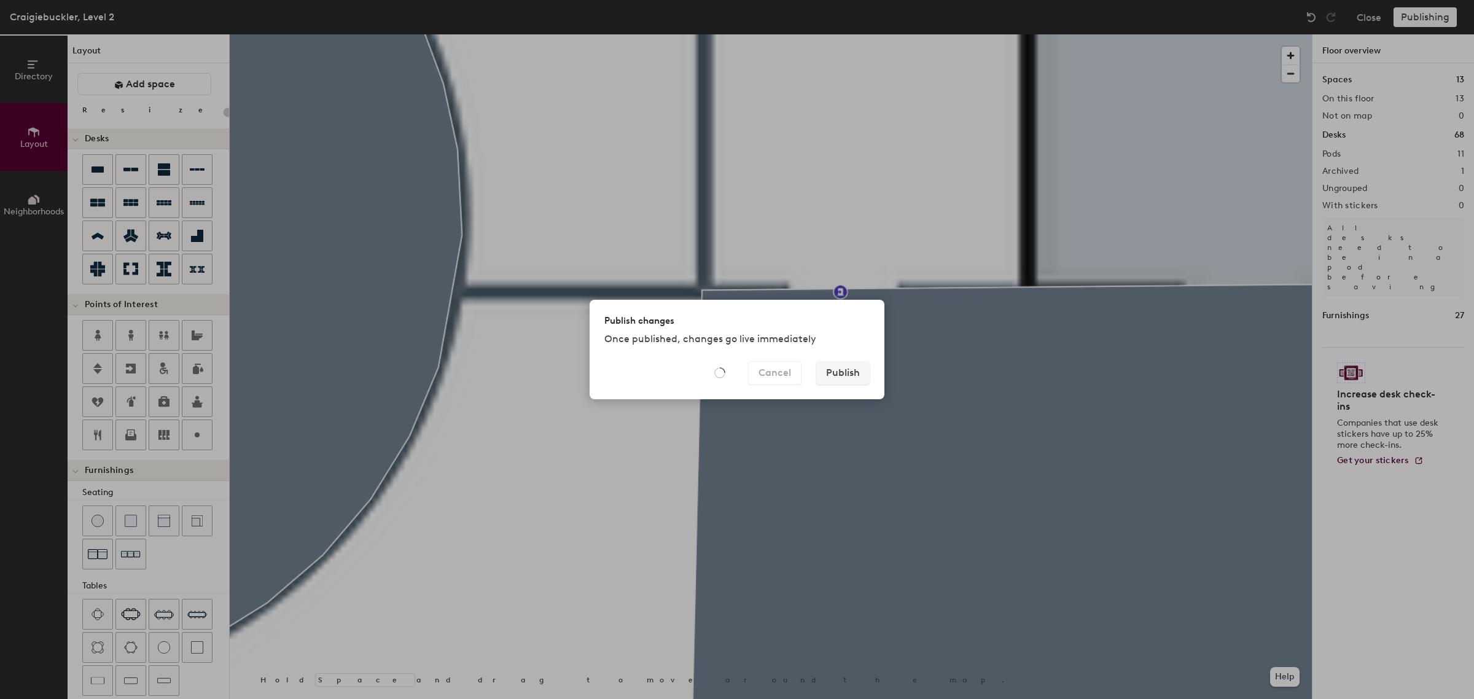
type input "20"
